Goal: Navigation & Orientation: Find specific page/section

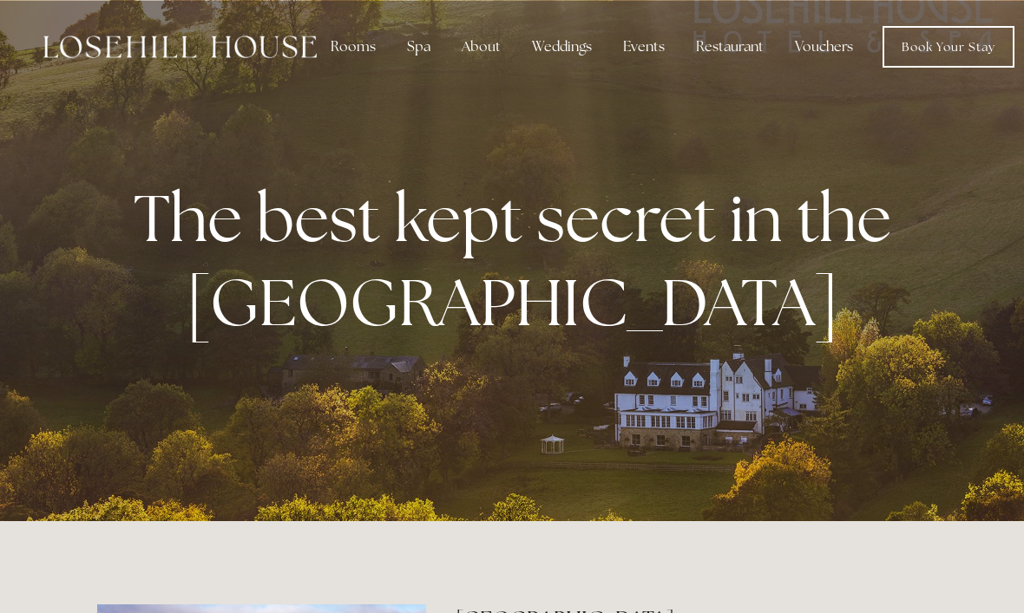
click at [951, 46] on link "Book Your Stay" at bounding box center [948, 47] width 132 height 42
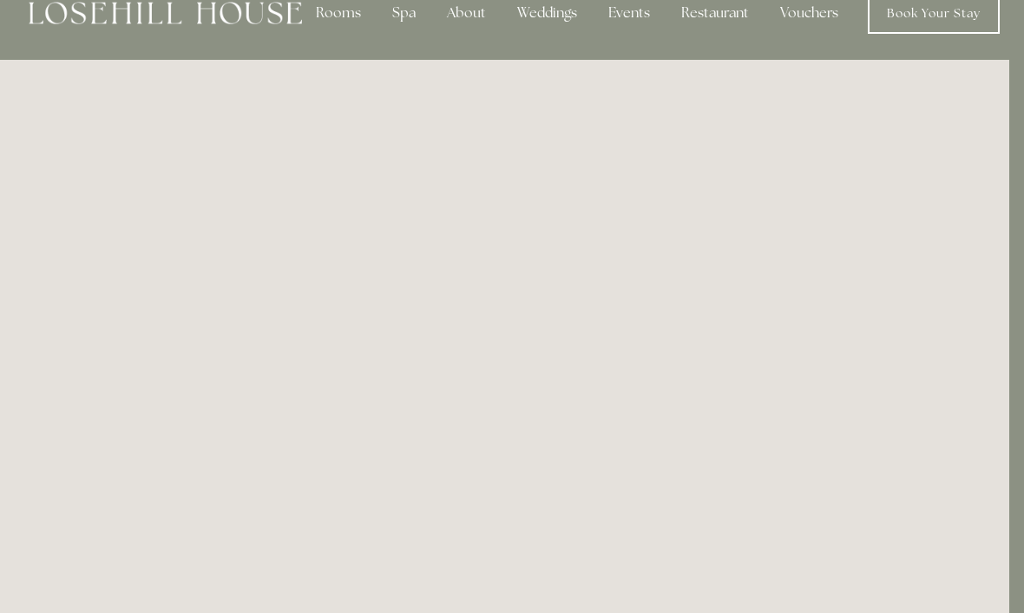
scroll to position [0, 15]
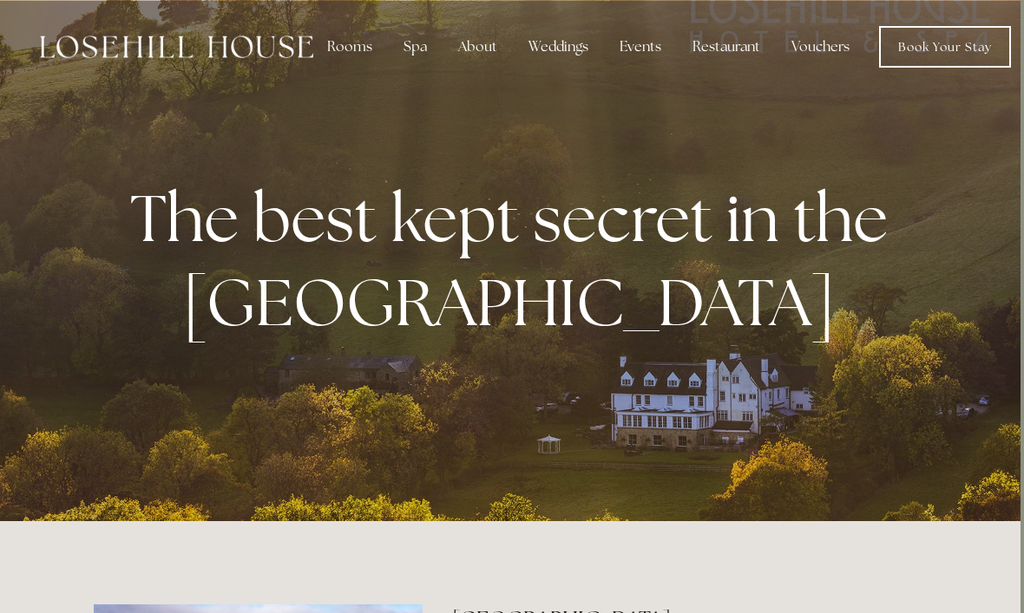
scroll to position [0, 3]
click at [974, 39] on link "Book Your Stay" at bounding box center [946, 47] width 132 height 42
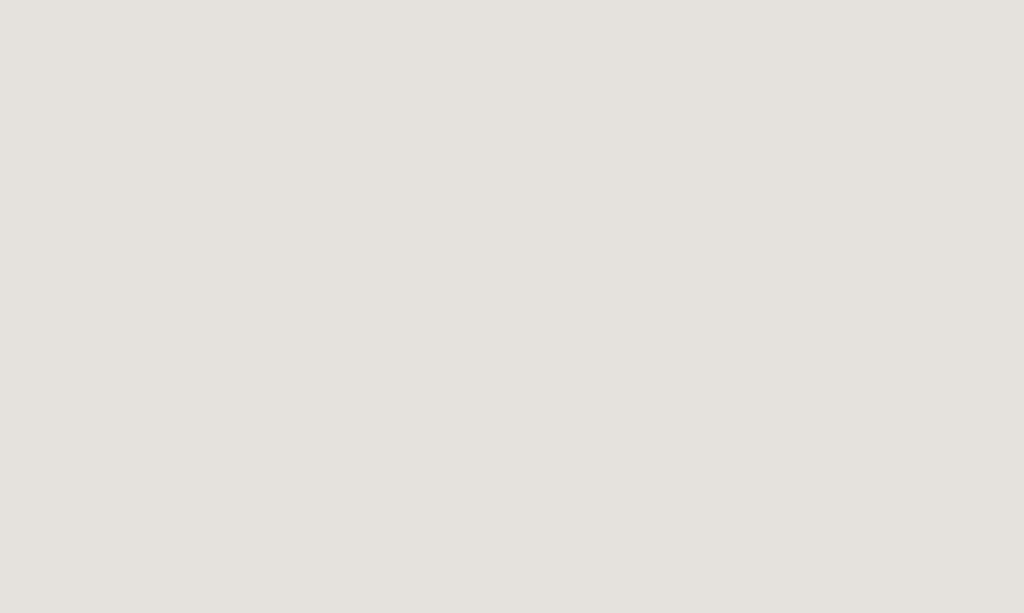
scroll to position [1216, 0]
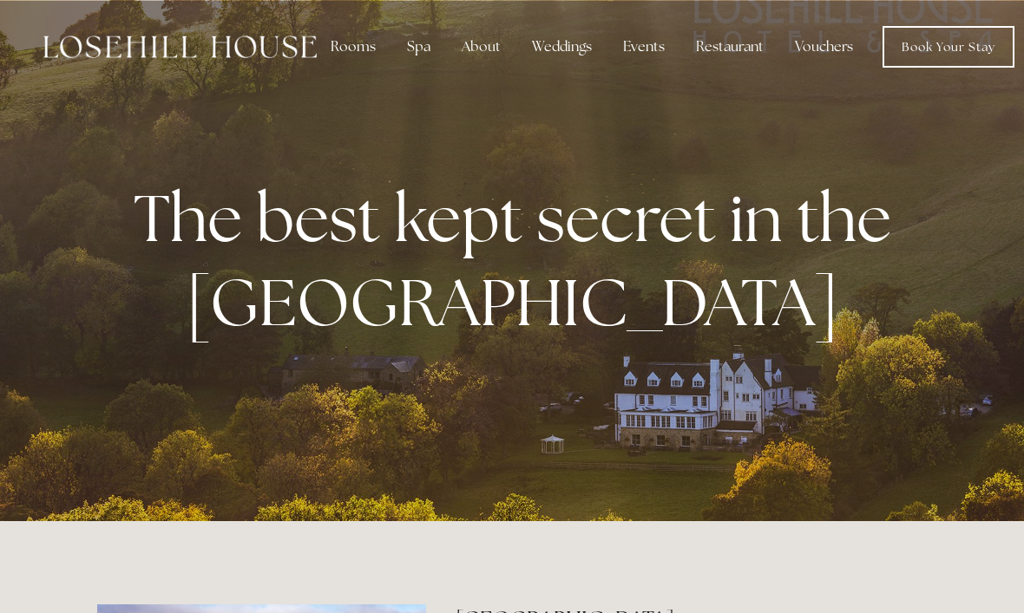
click at [951, 57] on link "Book Your Stay" at bounding box center [948, 47] width 132 height 42
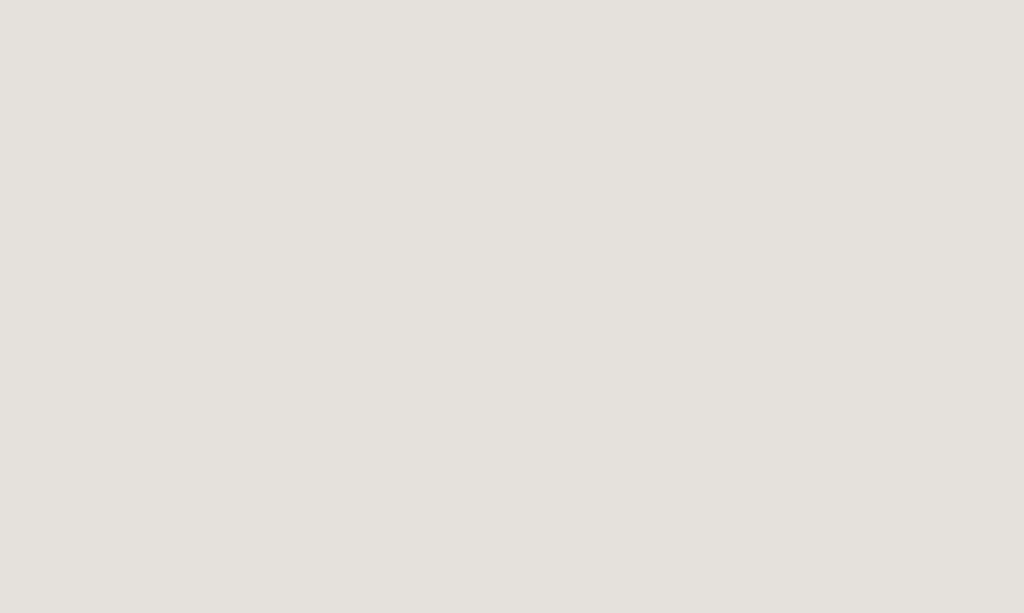
scroll to position [95, 0]
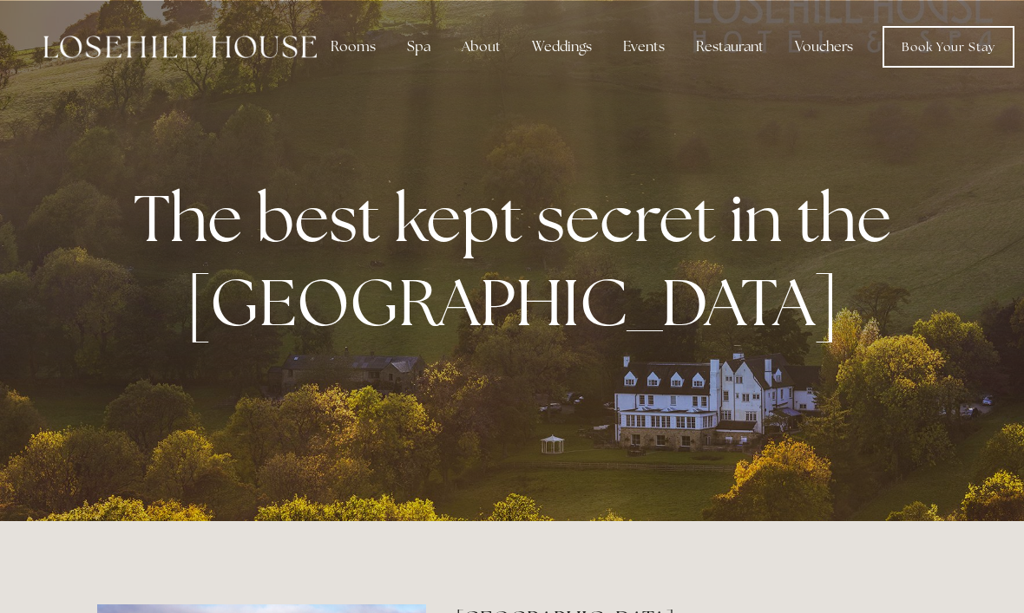
scroll to position [0, 12]
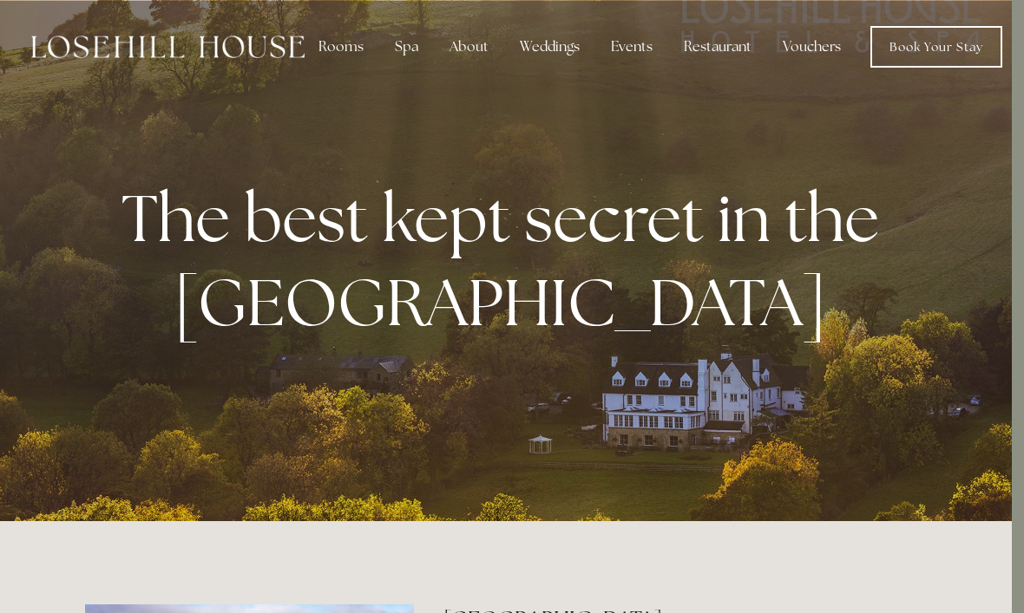
click at [468, 58] on div "About" at bounding box center [468, 46] width 67 height 35
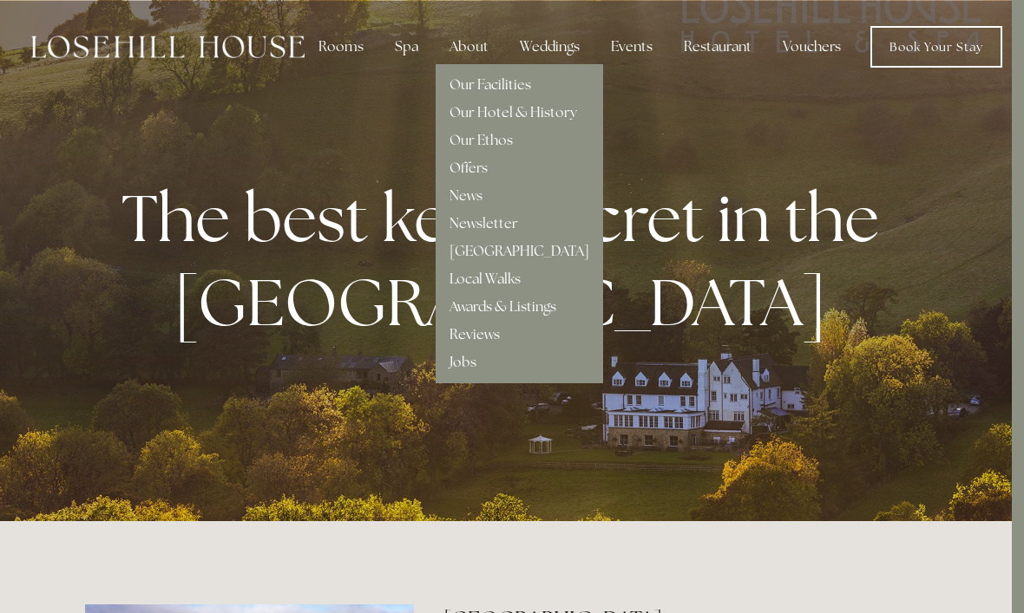
click at [340, 43] on div "Rooms" at bounding box center [340, 46] width 73 height 35
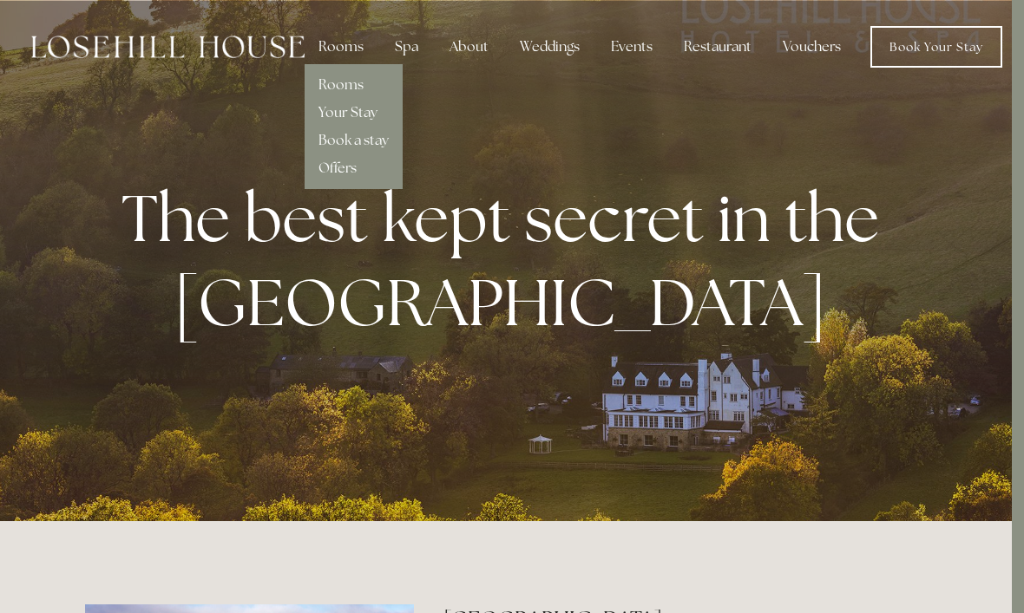
click at [475, 53] on div "About" at bounding box center [468, 46] width 67 height 35
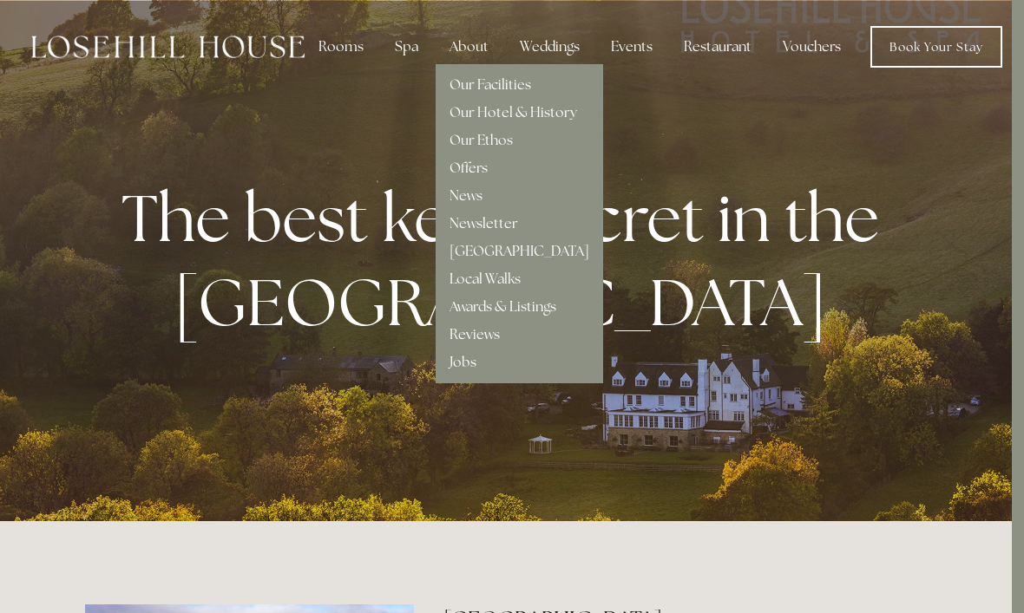
click at [506, 86] on link "Our Facilities" at bounding box center [490, 84] width 82 height 18
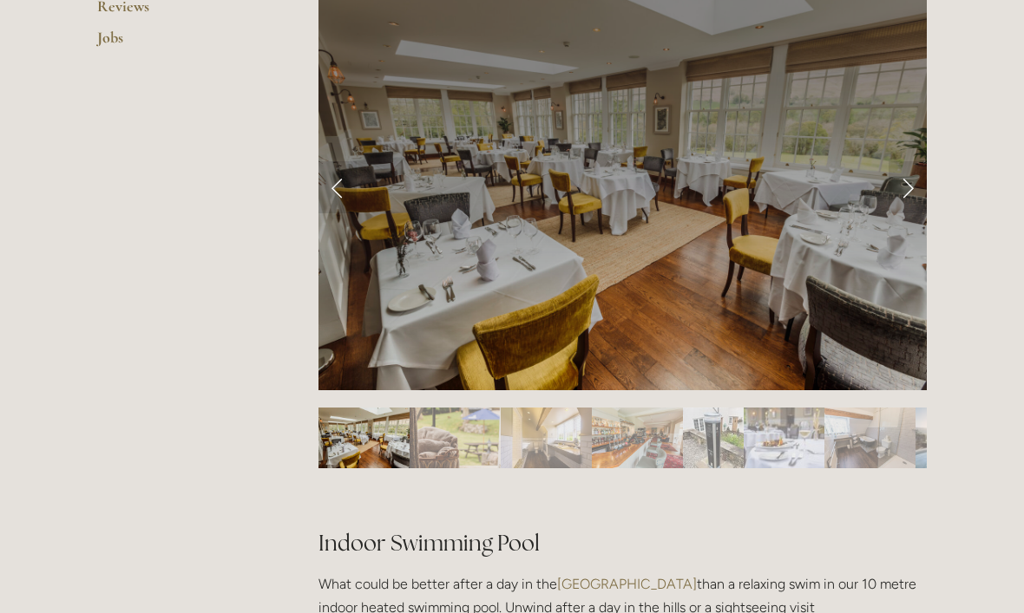
scroll to position [763, 12]
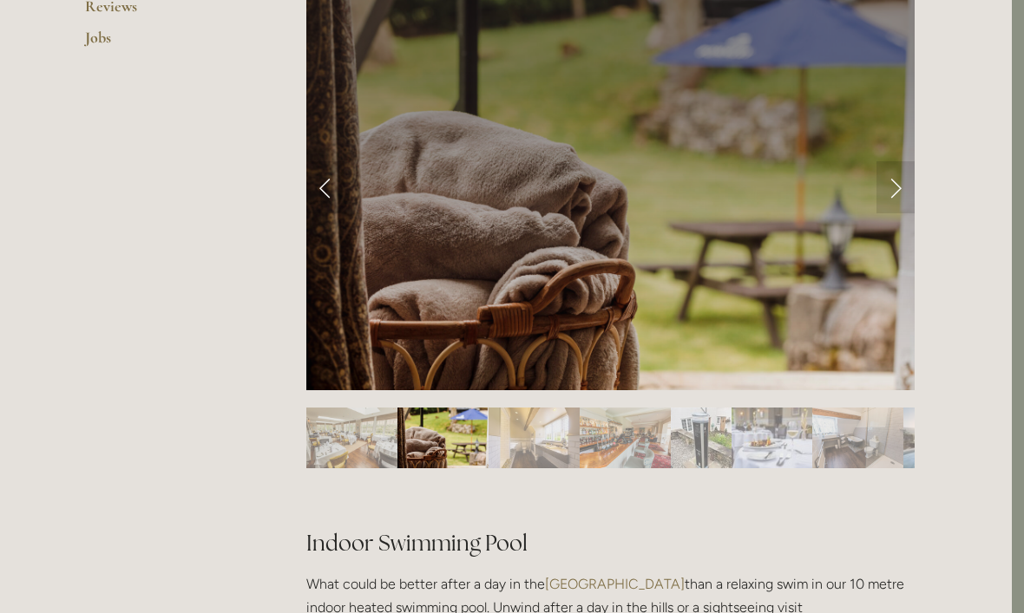
click at [724, 275] on div at bounding box center [610, 187] width 608 height 405
click at [582, 433] on img "Slide 4" at bounding box center [624, 438] width 91 height 61
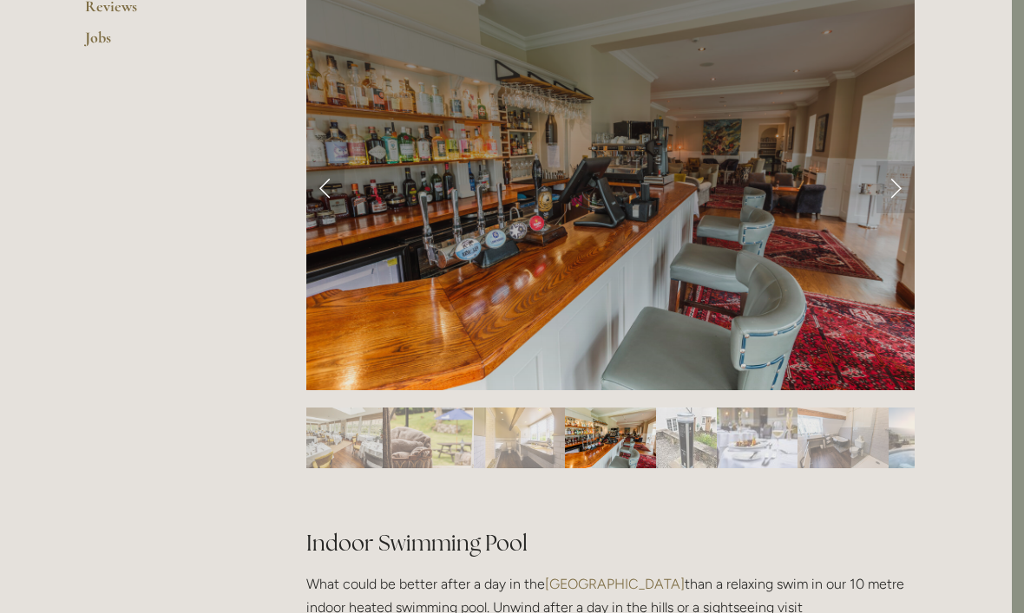
click at [896, 183] on link "Next Slide" at bounding box center [895, 187] width 38 height 52
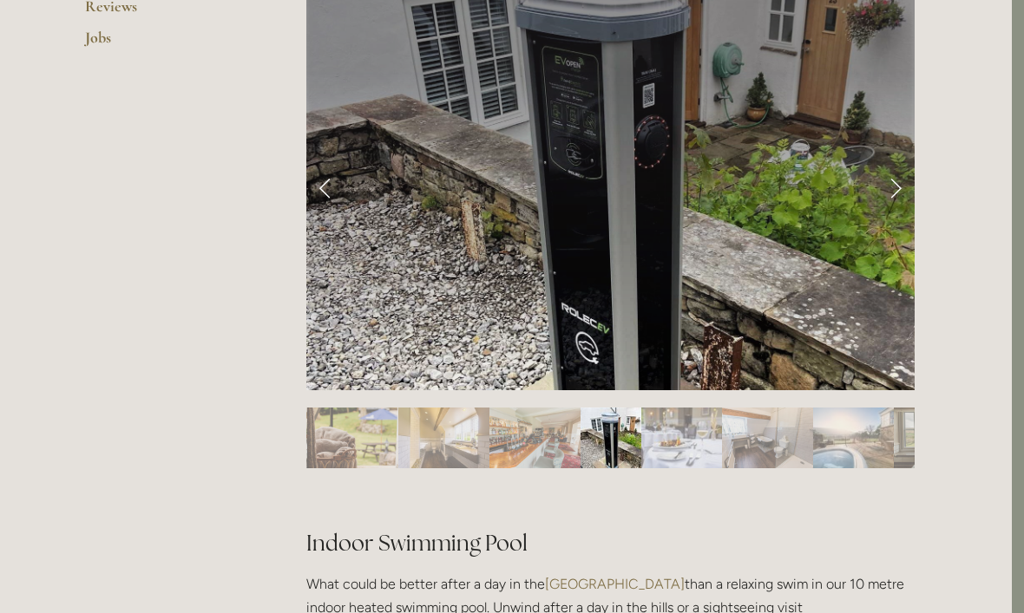
click at [896, 178] on link "Next Slide" at bounding box center [895, 187] width 38 height 52
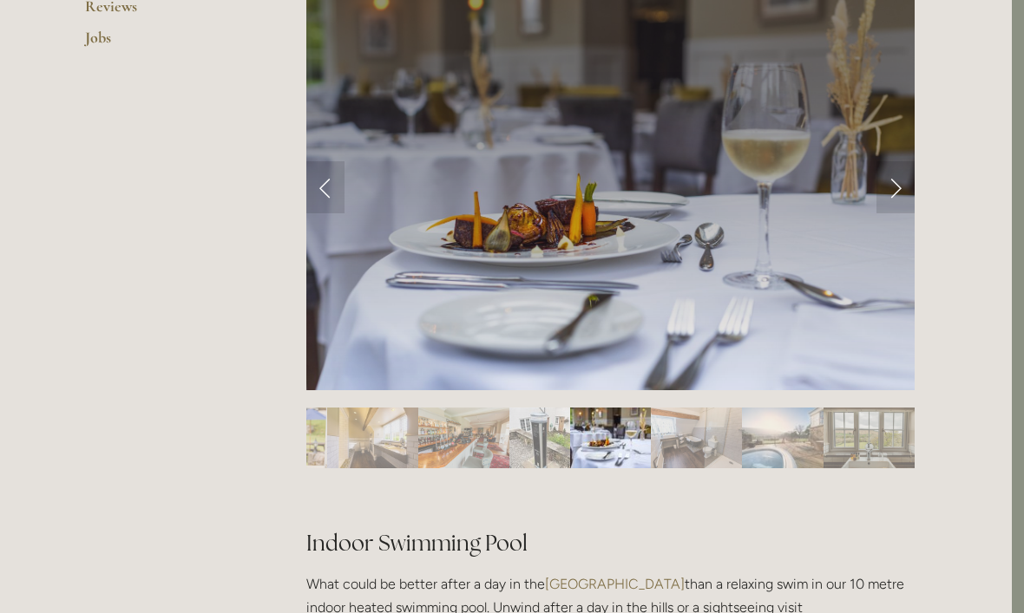
click at [902, 184] on link "Next Slide" at bounding box center [895, 187] width 38 height 52
click at [896, 185] on link "Next Slide" at bounding box center [895, 187] width 38 height 52
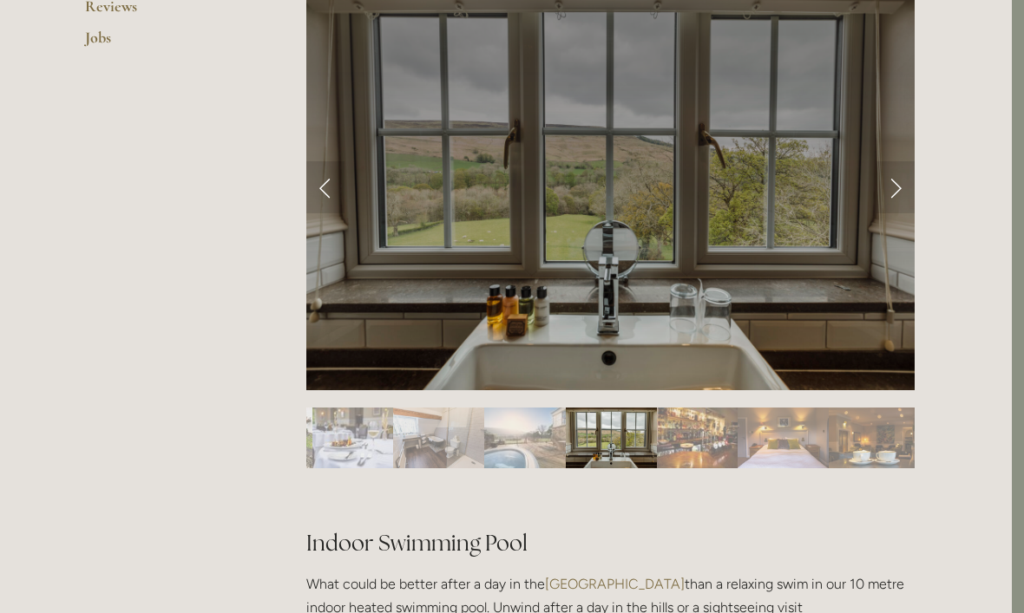
click at [890, 193] on link "Next Slide" at bounding box center [895, 187] width 38 height 52
click at [902, 189] on link "Next Slide" at bounding box center [895, 187] width 38 height 52
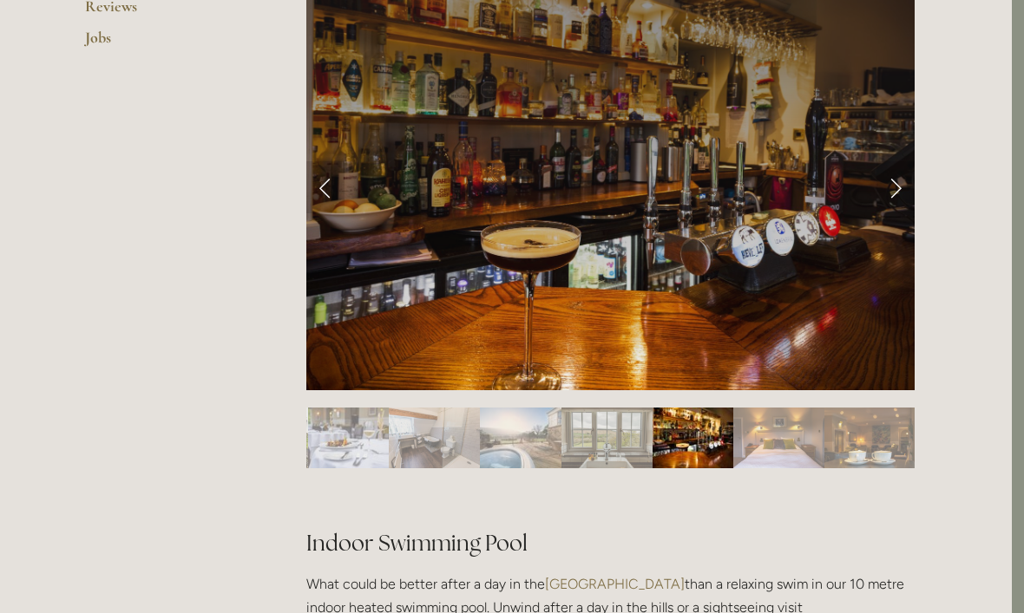
click at [898, 184] on link "Next Slide" at bounding box center [895, 187] width 38 height 52
click at [889, 190] on link "Next Slide" at bounding box center [895, 187] width 38 height 52
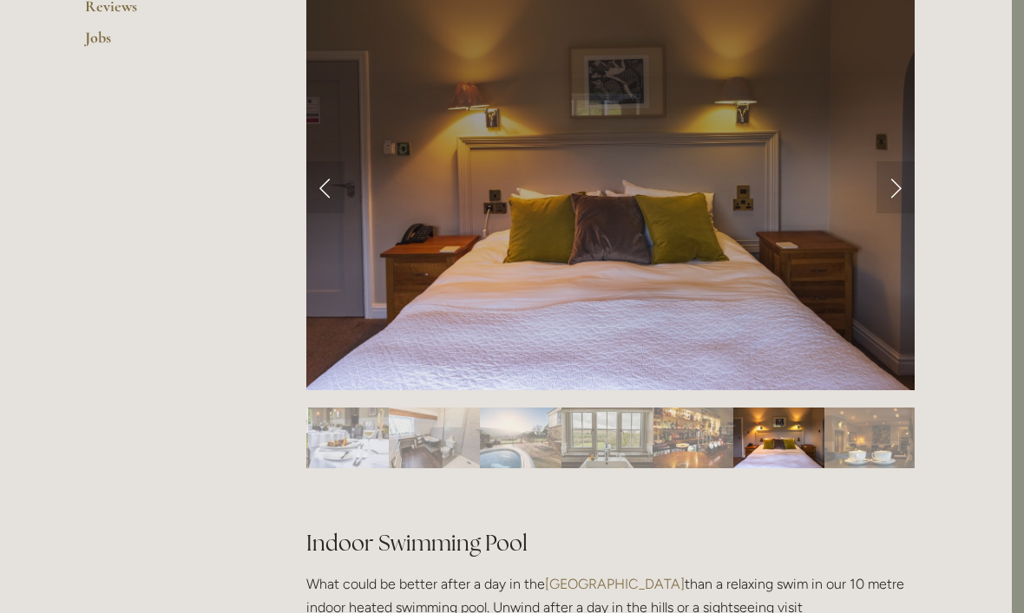
click at [890, 190] on link "Next Slide" at bounding box center [895, 187] width 38 height 52
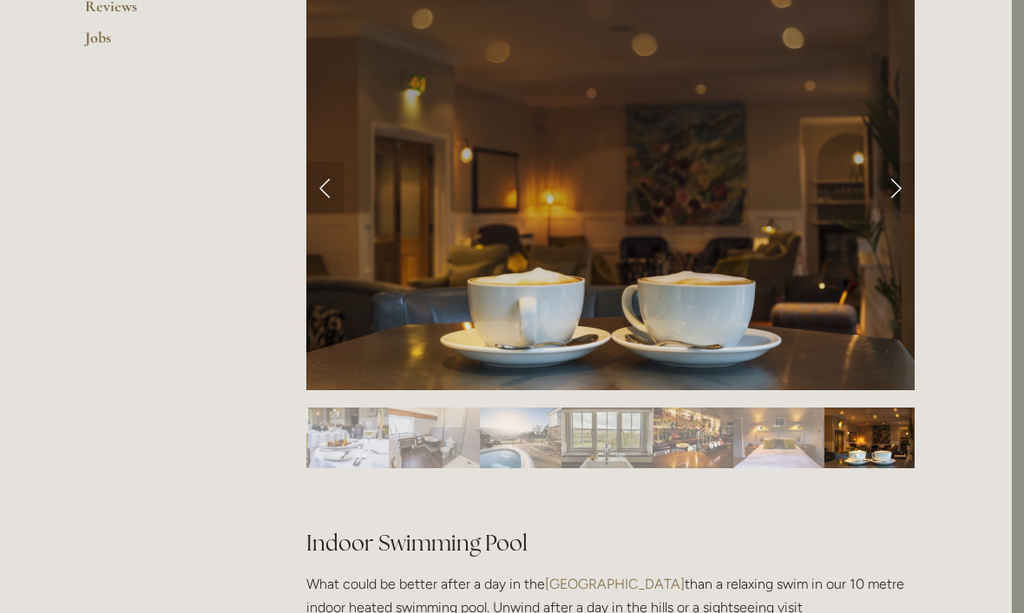
click at [905, 190] on link "Next Slide" at bounding box center [895, 187] width 38 height 52
click at [887, 189] on link "Next Slide" at bounding box center [895, 187] width 38 height 52
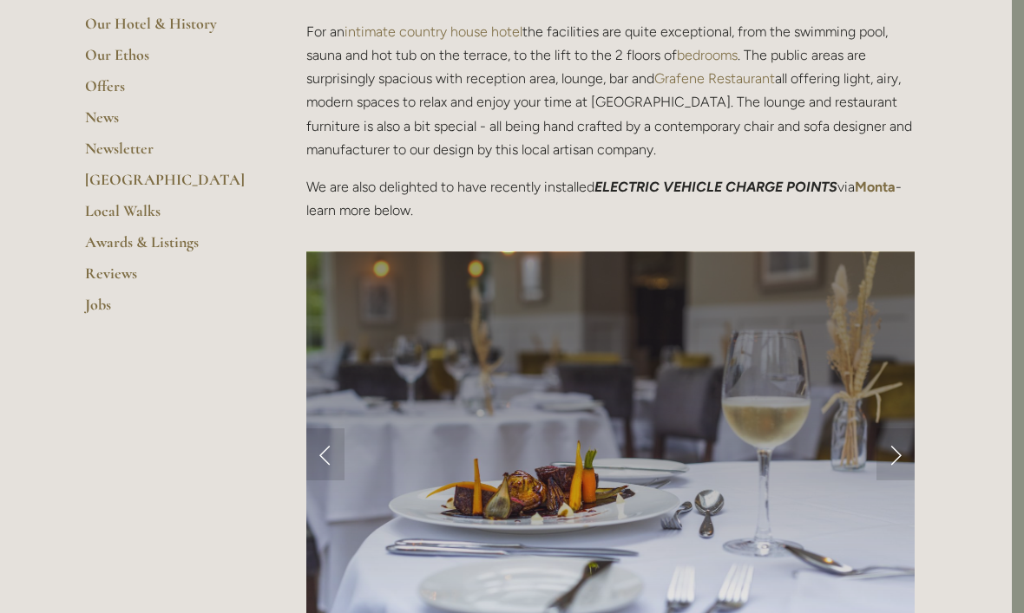
scroll to position [0, 12]
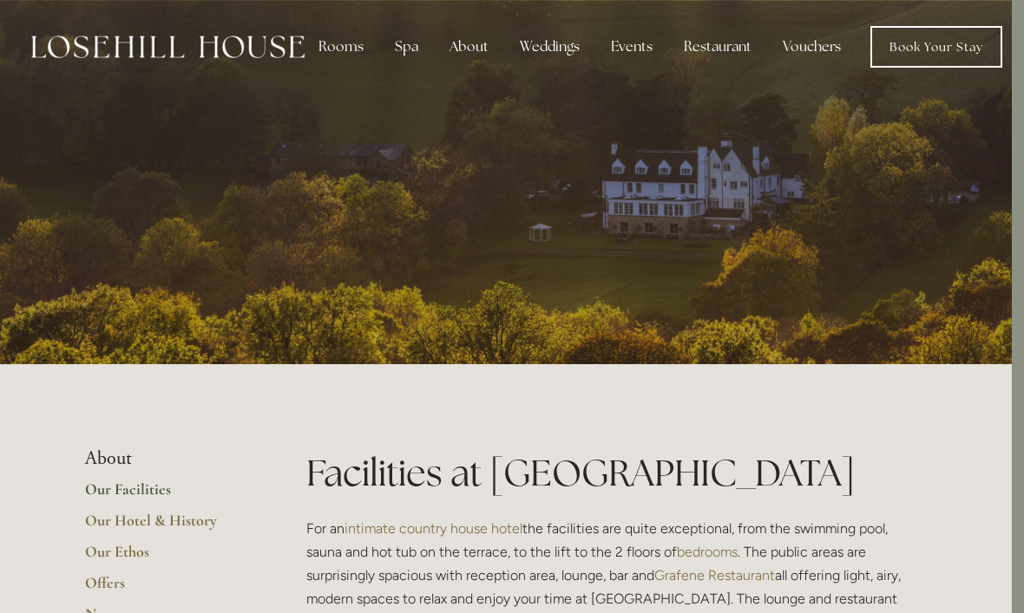
click at [632, 49] on div "Events" at bounding box center [631, 46] width 69 height 35
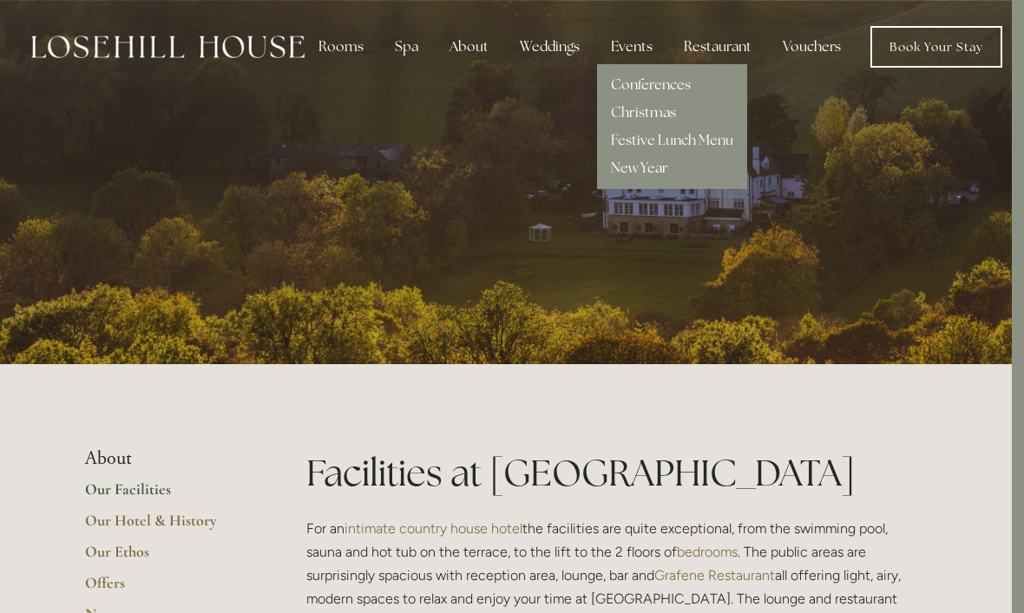
click at [723, 50] on div "Restaurant" at bounding box center [717, 46] width 95 height 35
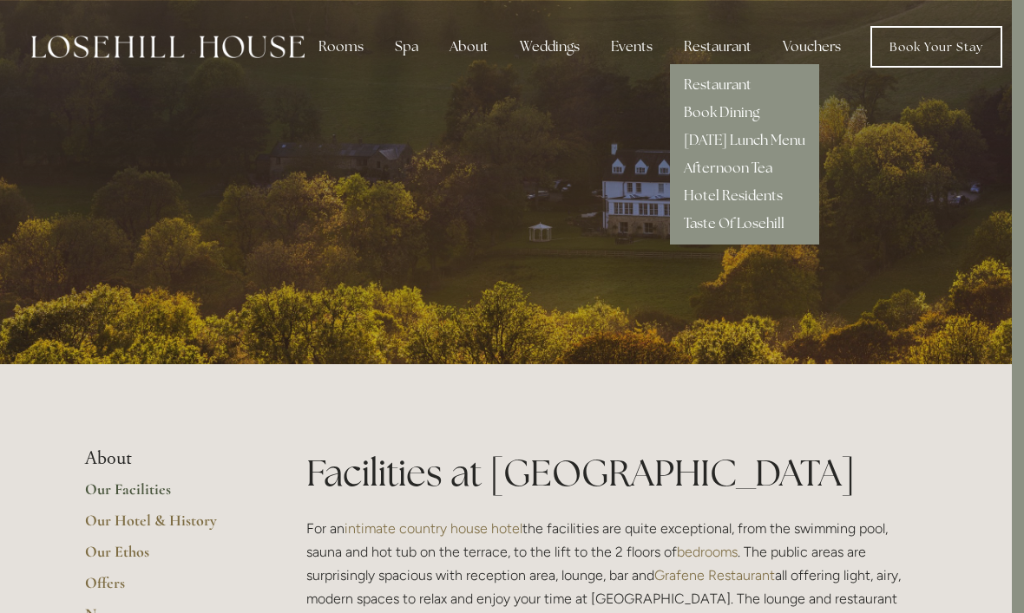
click at [744, 199] on link "Hotel Residents" at bounding box center [733, 196] width 99 height 18
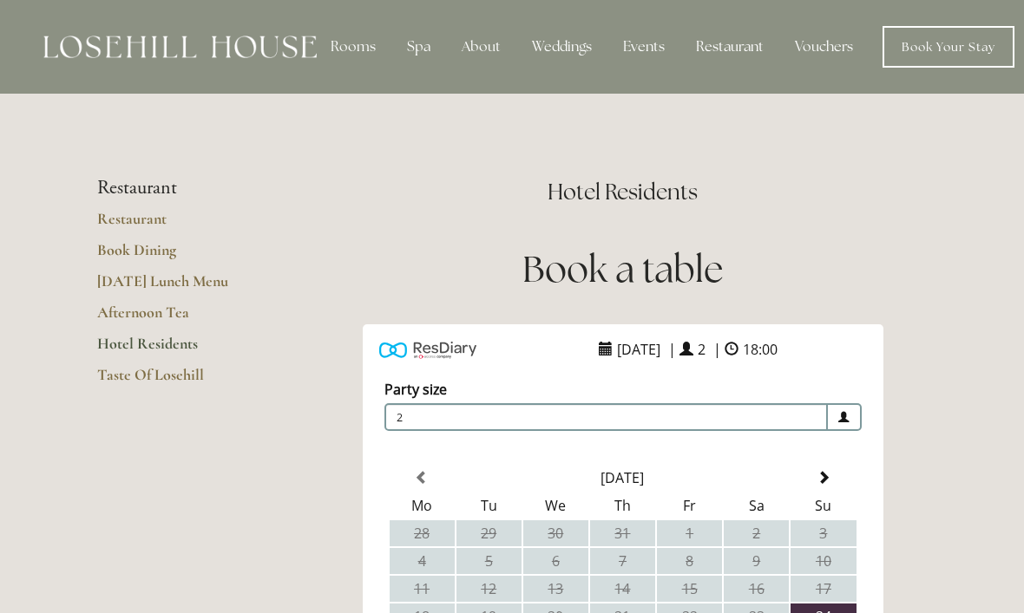
click at [133, 222] on link "Restaurant" at bounding box center [180, 224] width 166 height 31
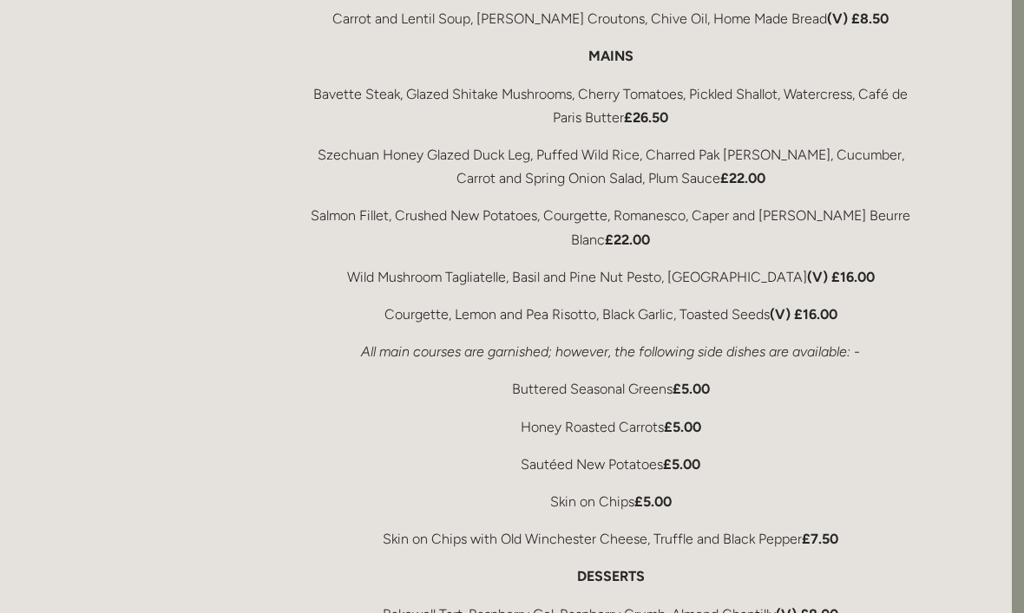
scroll to position [3198, 12]
